Goal: Information Seeking & Learning: Learn about a topic

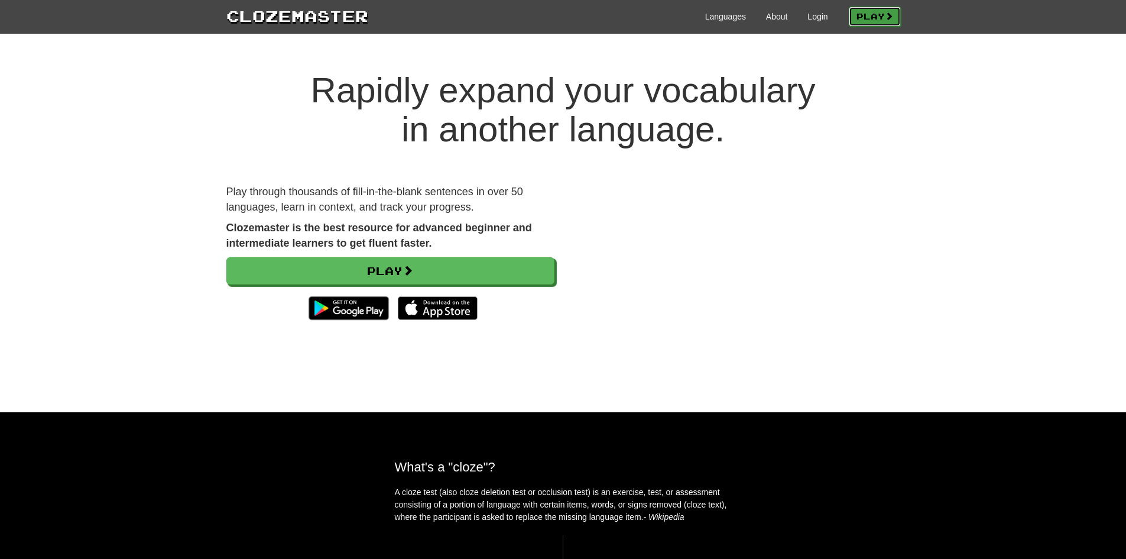
click at [863, 16] on link "Play" at bounding box center [875, 17] width 52 height 20
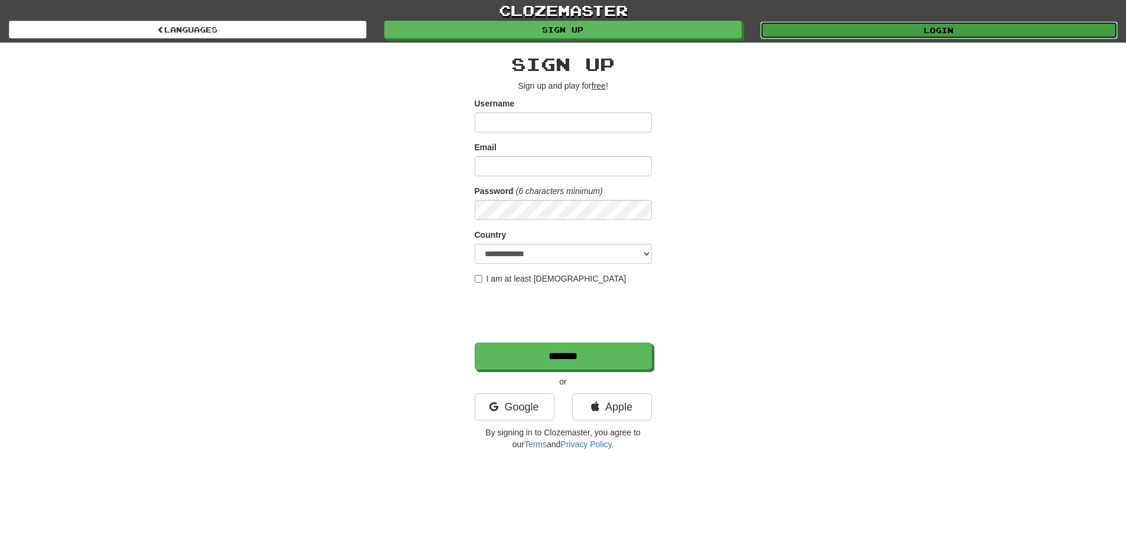
click at [884, 33] on link "Login" at bounding box center [939, 30] width 358 height 18
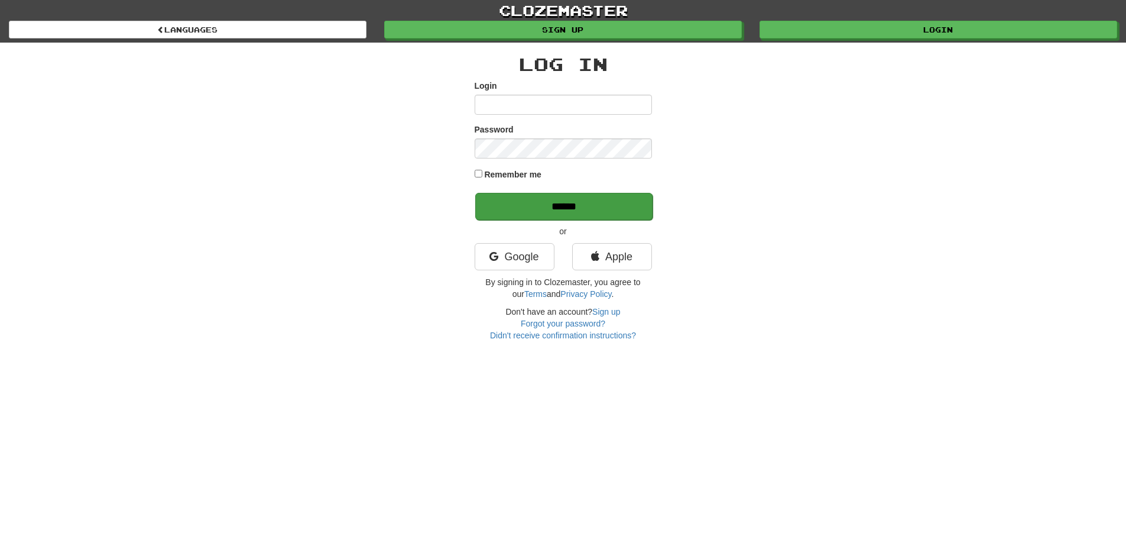
type input "**********"
click at [517, 198] on input "******" at bounding box center [563, 206] width 177 height 27
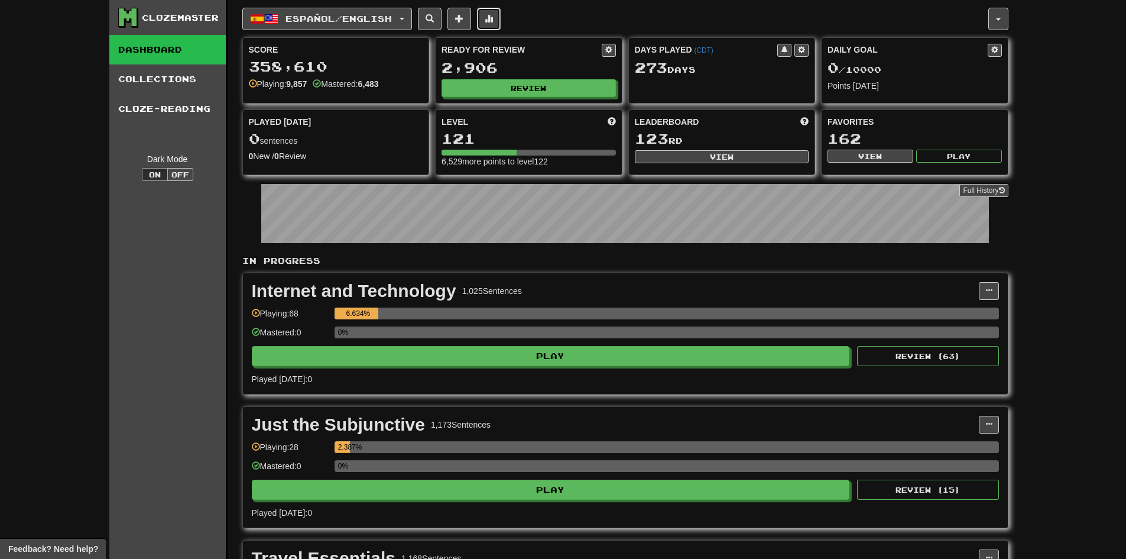
click at [498, 13] on button at bounding box center [489, 19] width 24 height 22
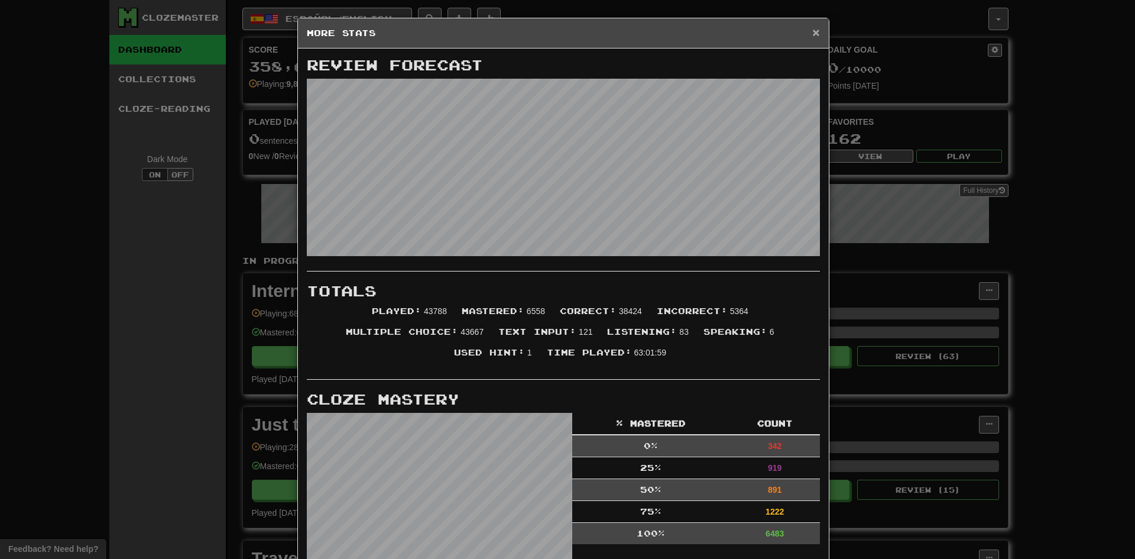
click at [814, 27] on span "×" at bounding box center [815, 32] width 7 height 14
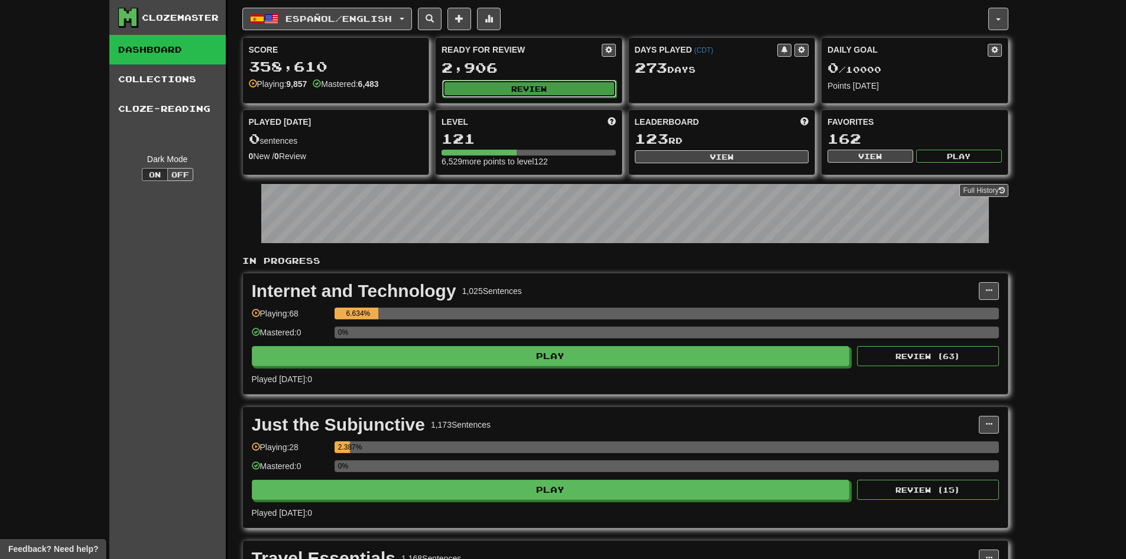
click at [512, 87] on button "Review" at bounding box center [529, 89] width 174 height 18
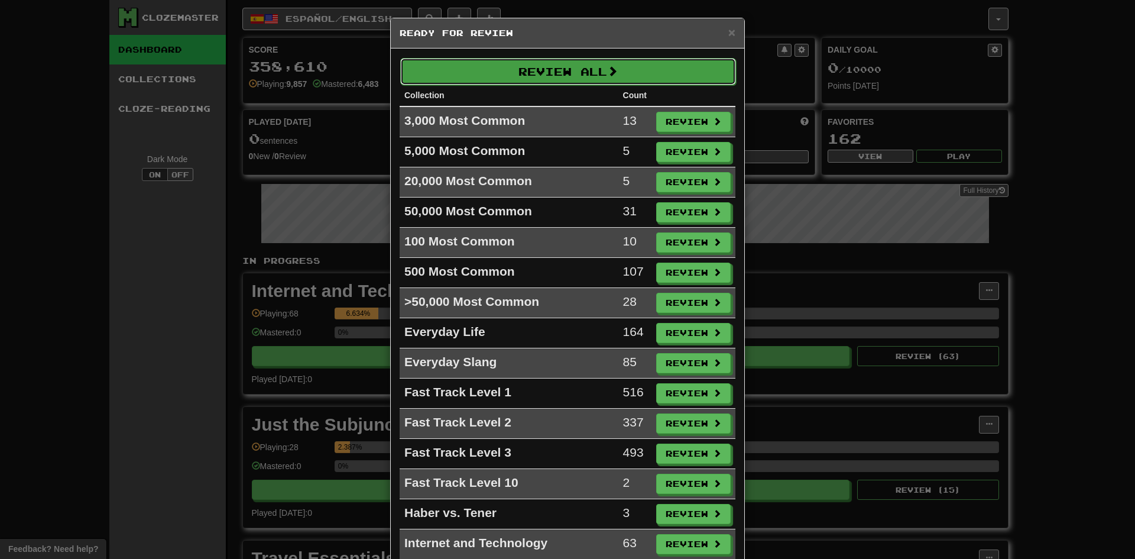
click at [520, 66] on button "Review All" at bounding box center [568, 71] width 336 height 27
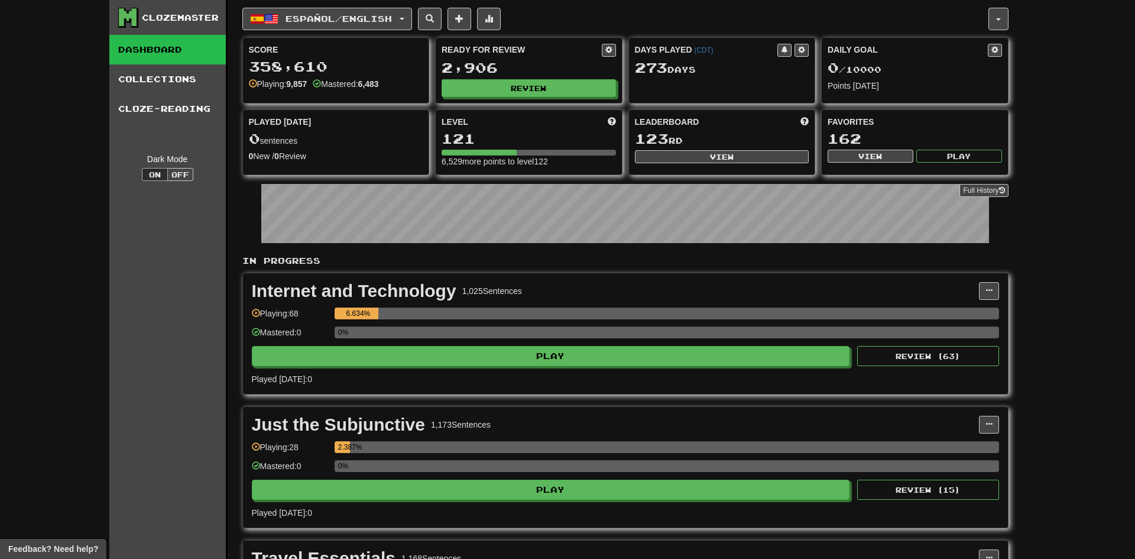
select select "***"
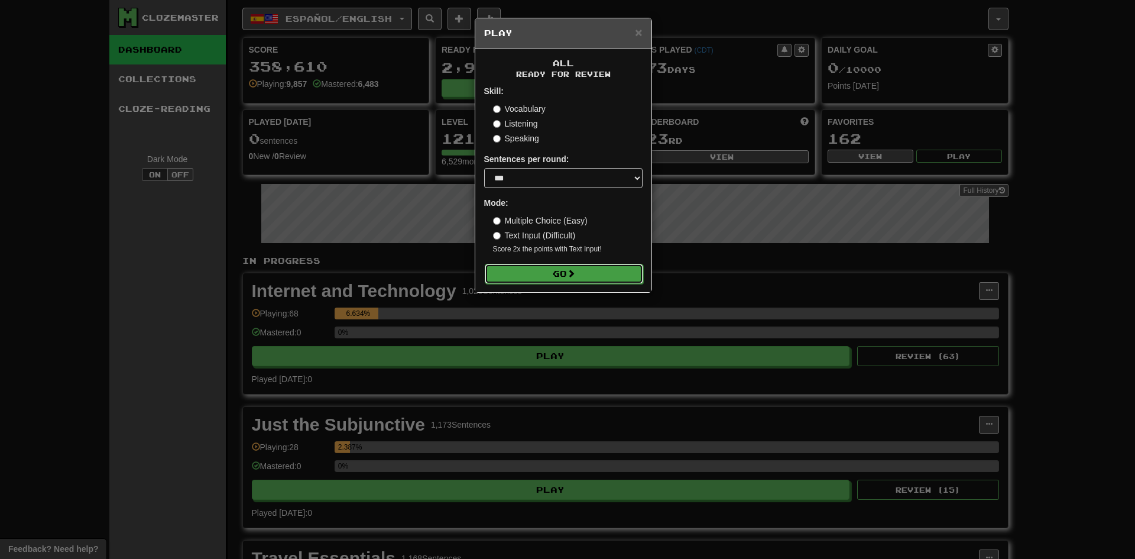
click at [551, 273] on button "Go" at bounding box center [564, 274] width 158 height 20
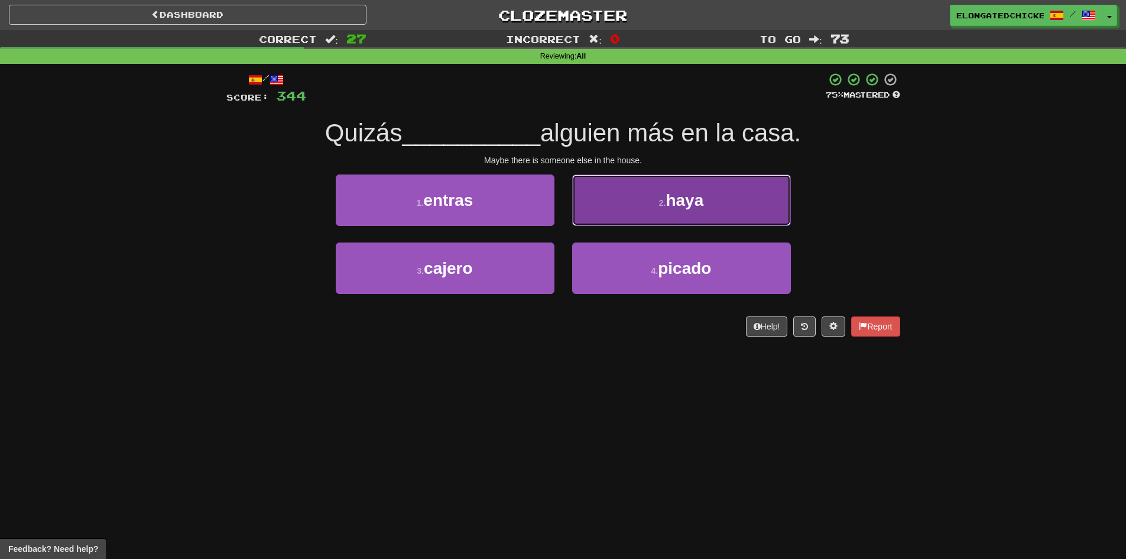
click at [629, 188] on button "2 . haya" at bounding box center [681, 199] width 219 height 51
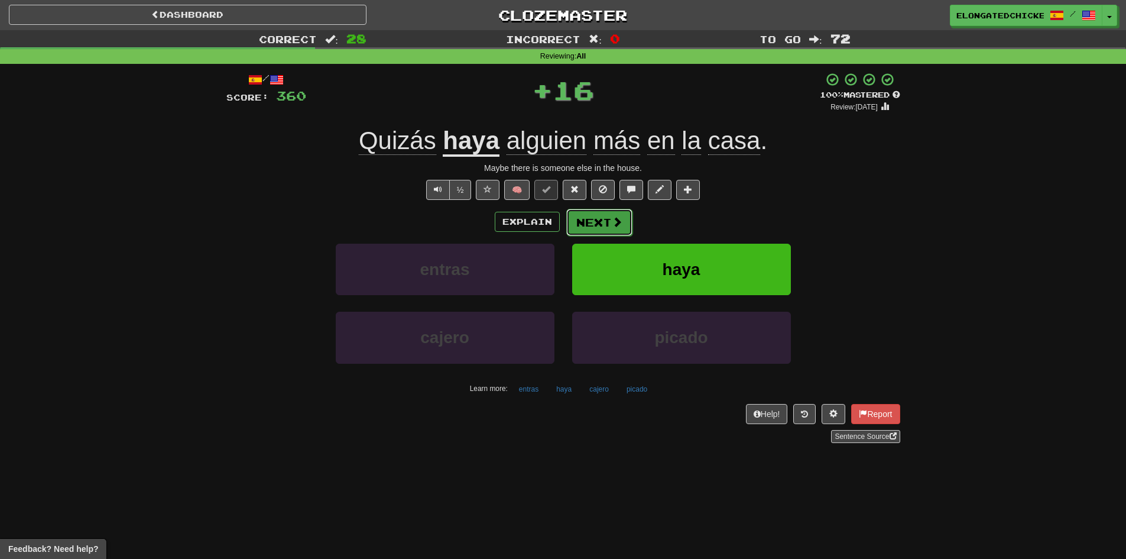
click at [596, 220] on button "Next" at bounding box center [599, 222] width 66 height 27
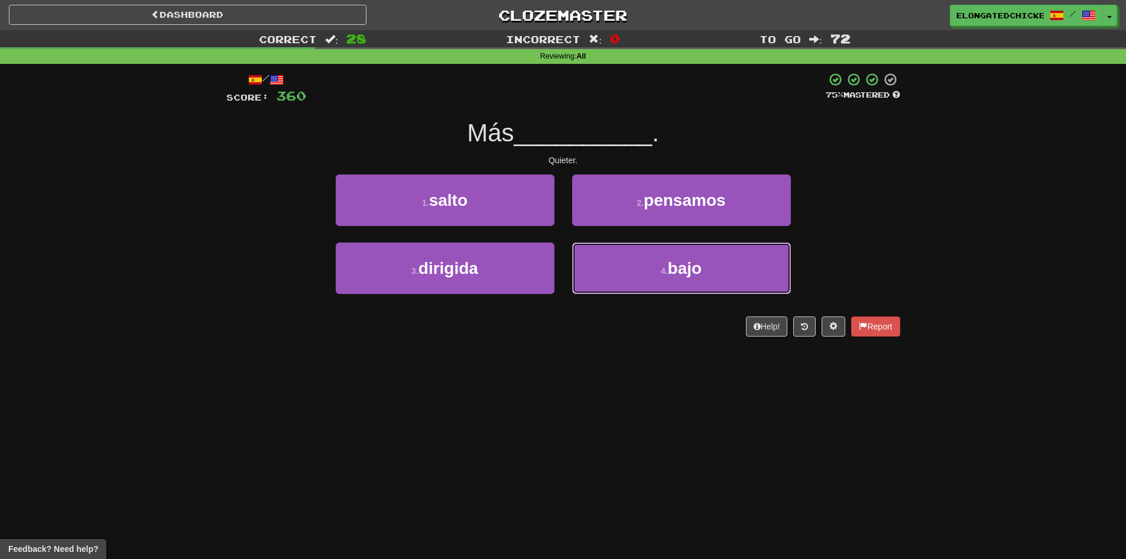
drag, startPoint x: 665, startPoint y: 266, endPoint x: 670, endPoint y: 131, distance: 135.4
click at [670, 131] on div "/ Score: 360 75 % Mastered Más __________ . Quieter. 1 . salto 2 . pensamos 3 .…" at bounding box center [563, 204] width 674 height 264
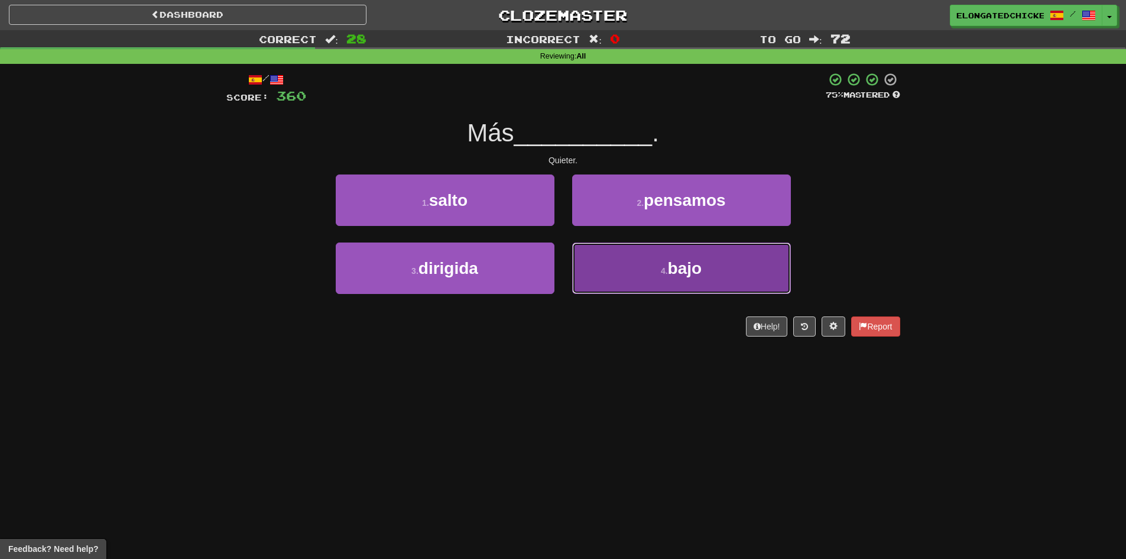
click at [644, 287] on button "4 . bajo" at bounding box center [681, 267] width 219 height 51
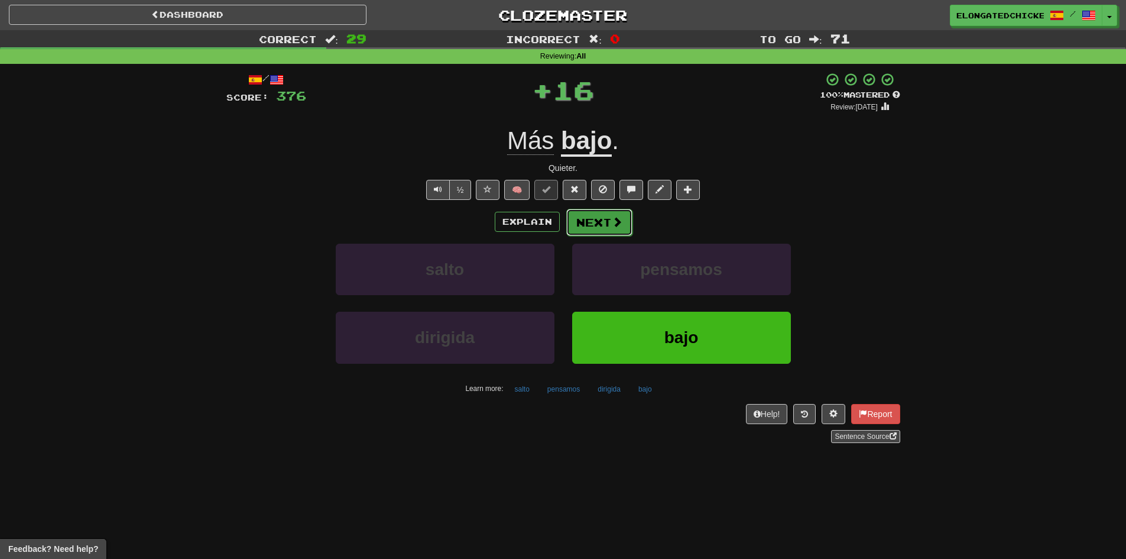
click at [620, 231] on button "Next" at bounding box center [599, 222] width 66 height 27
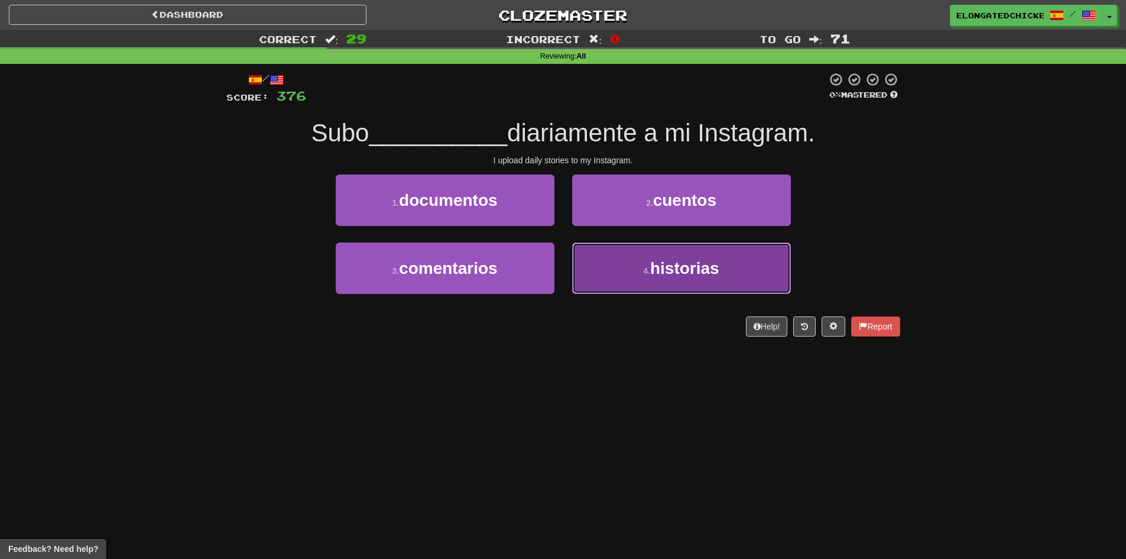
click at [644, 274] on small "4 ." at bounding box center [646, 270] width 7 height 9
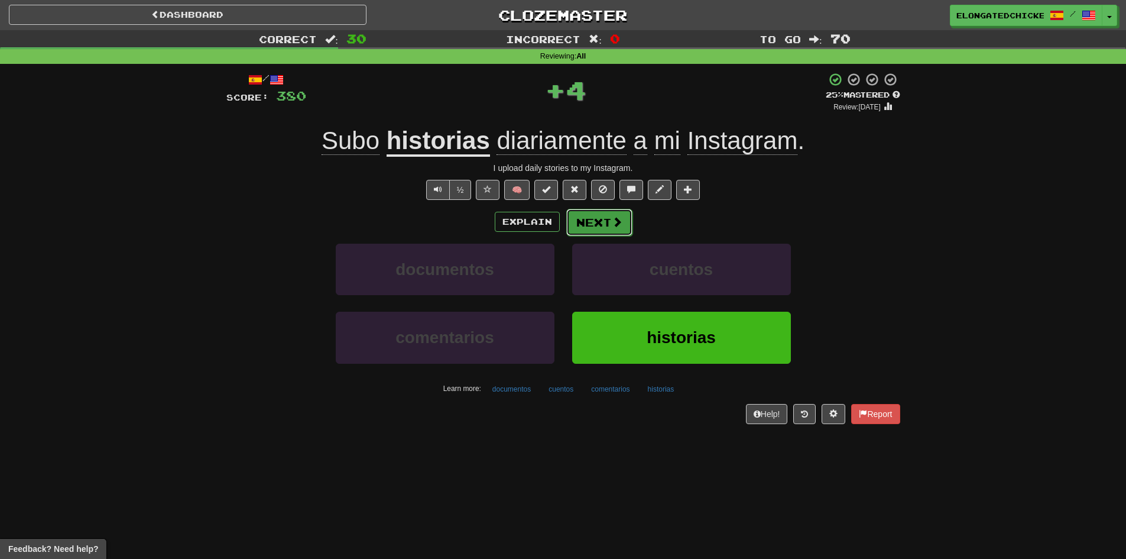
click at [608, 223] on button "Next" at bounding box center [599, 222] width 66 height 27
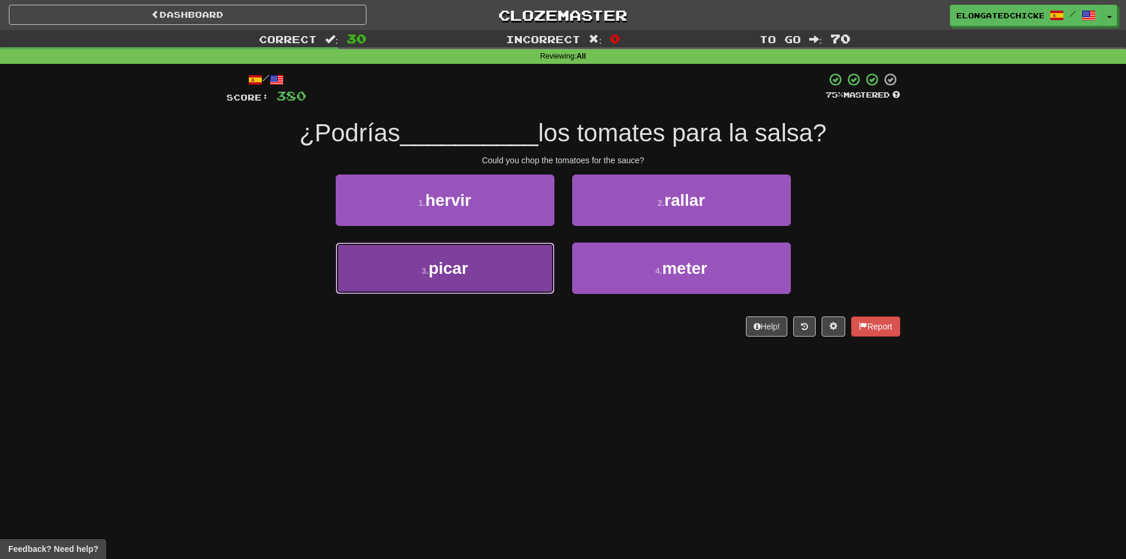
click at [515, 250] on button "3 . picar" at bounding box center [445, 267] width 219 height 51
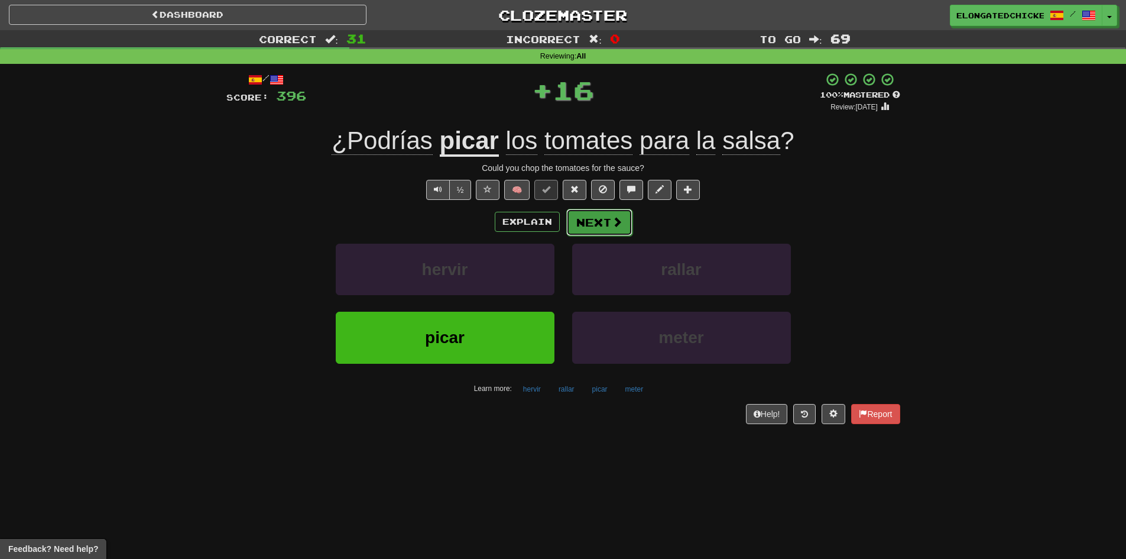
click at [605, 226] on button "Next" at bounding box center [599, 222] width 66 height 27
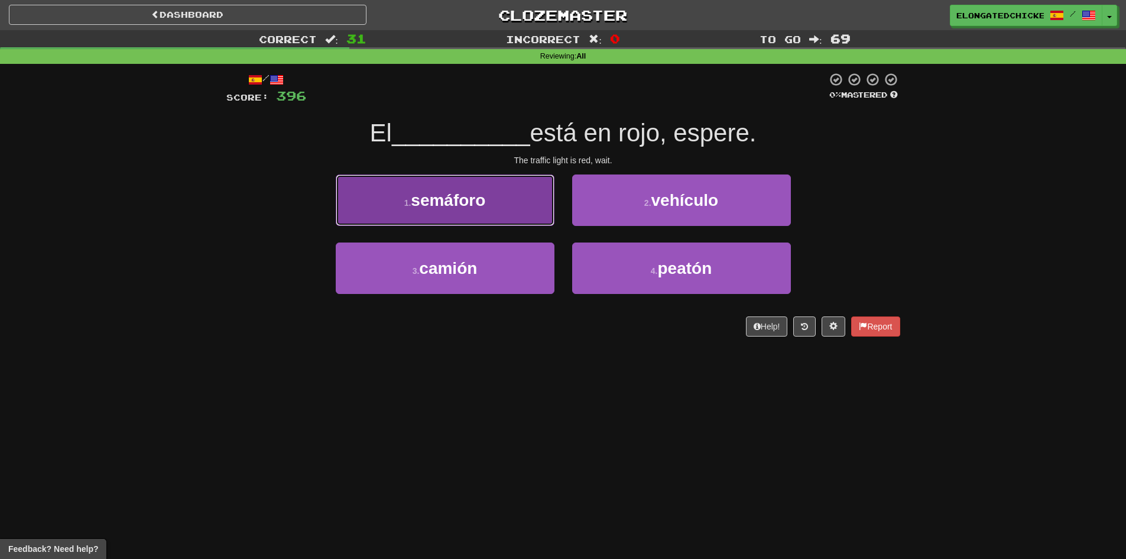
click at [514, 213] on button "1 . semáforo" at bounding box center [445, 199] width 219 height 51
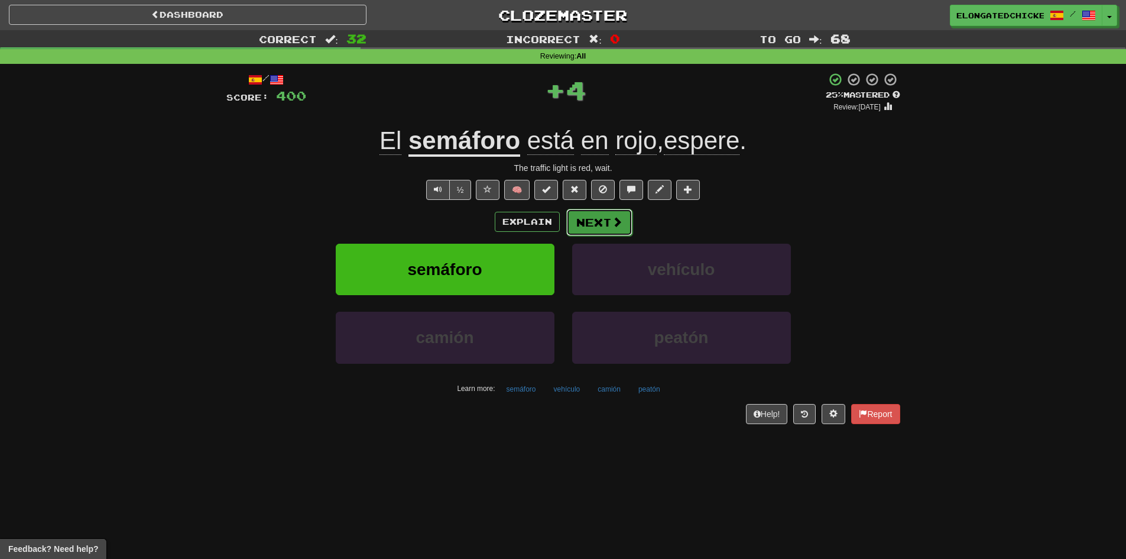
click at [570, 222] on button "Next" at bounding box center [599, 222] width 66 height 27
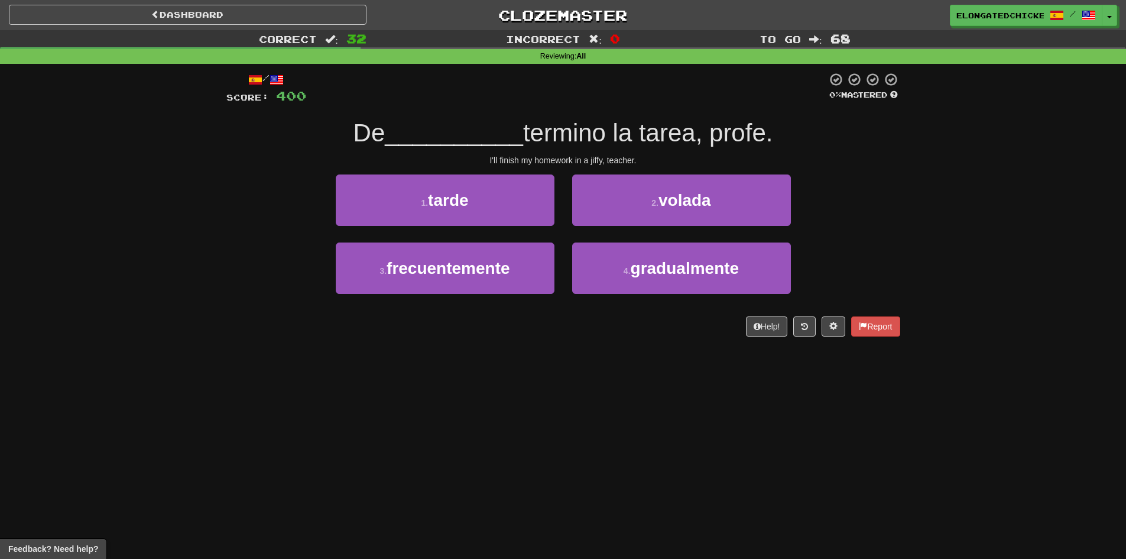
click at [567, 144] on span "termino la tarea, profe." at bounding box center [648, 133] width 250 height 28
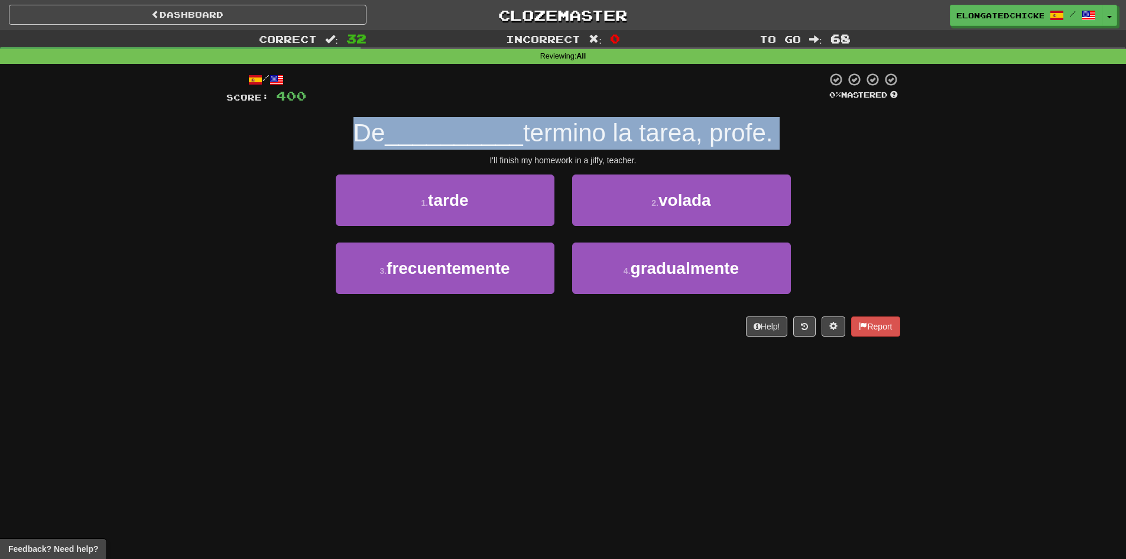
click at [567, 144] on span "termino la tarea, profe." at bounding box center [648, 133] width 250 height 28
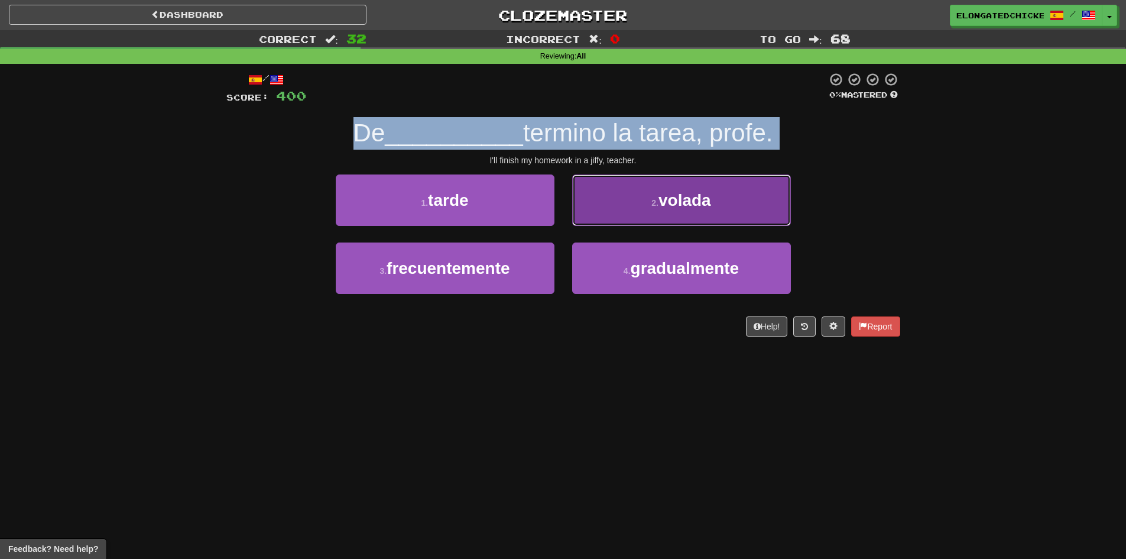
click at [599, 198] on button "2 . volada" at bounding box center [681, 199] width 219 height 51
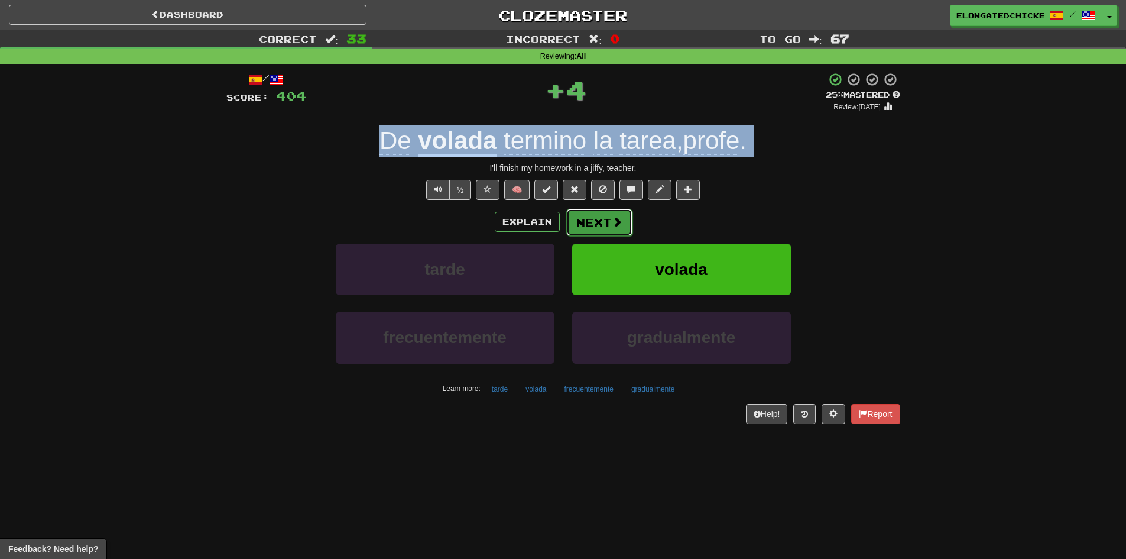
click at [596, 220] on button "Next" at bounding box center [599, 222] width 66 height 27
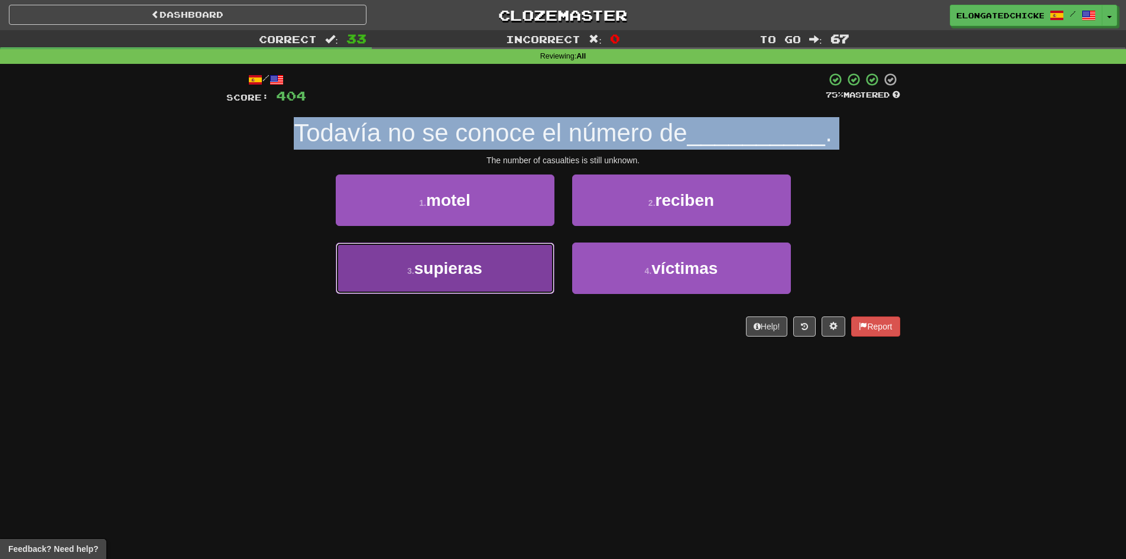
click at [516, 255] on button "3 . supieras" at bounding box center [445, 267] width 219 height 51
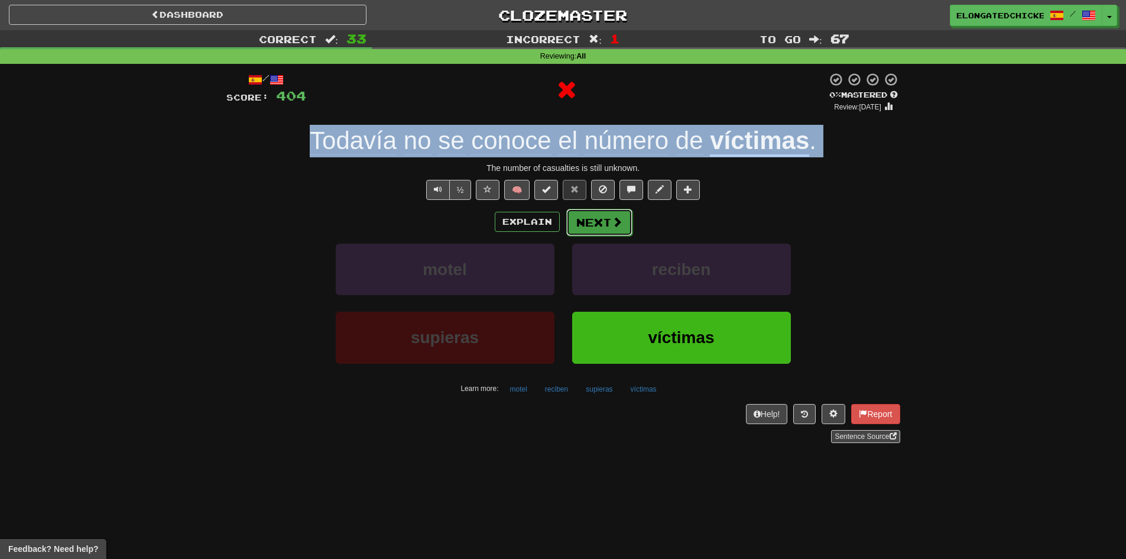
click at [605, 217] on button "Next" at bounding box center [599, 222] width 66 height 27
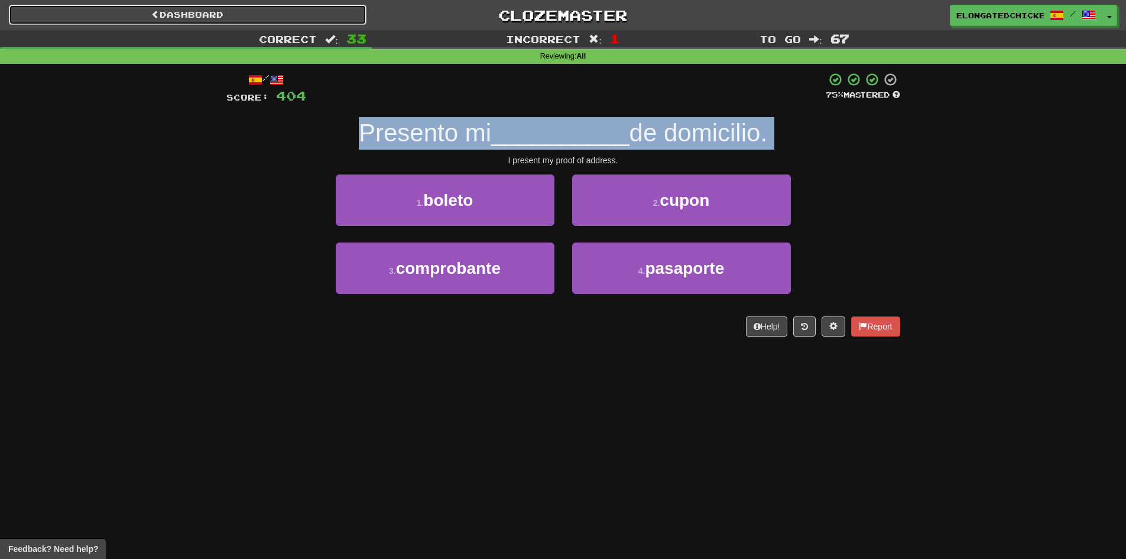
click at [212, 13] on link "Dashboard" at bounding box center [188, 15] width 358 height 20
